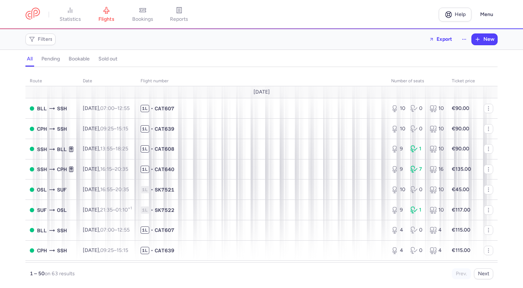
click at [143, 20] on span "bookings" at bounding box center [142, 19] width 21 height 7
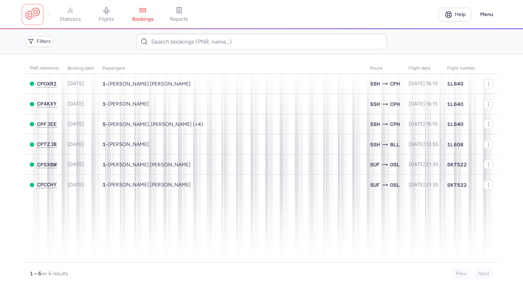
click at [32, 18] on link at bounding box center [32, 14] width 15 height 13
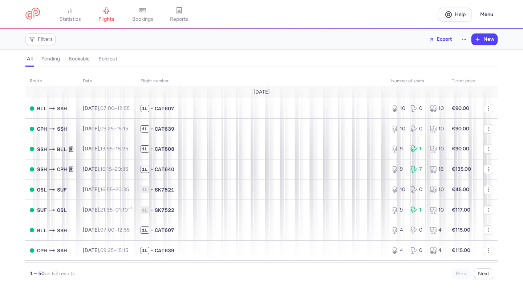
click at [147, 19] on span "bookings" at bounding box center [142, 19] width 21 height 7
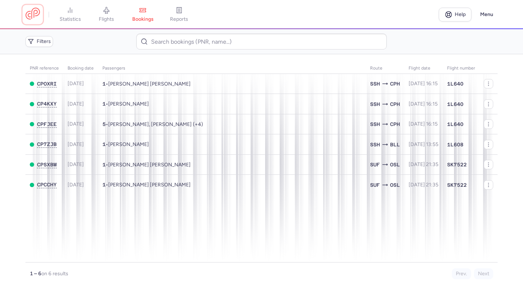
click at [33, 19] on link at bounding box center [32, 14] width 15 height 13
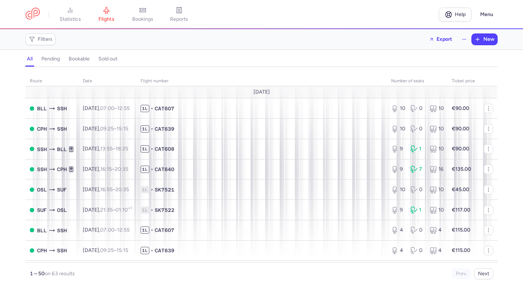
click at [145, 13] on icon at bounding box center [142, 10] width 7 height 7
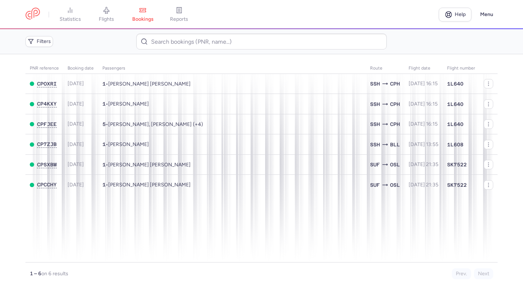
click at [145, 13] on icon at bounding box center [142, 10] width 7 height 7
click at [31, 15] on link at bounding box center [32, 14] width 15 height 13
